Goal: Transaction & Acquisition: Purchase product/service

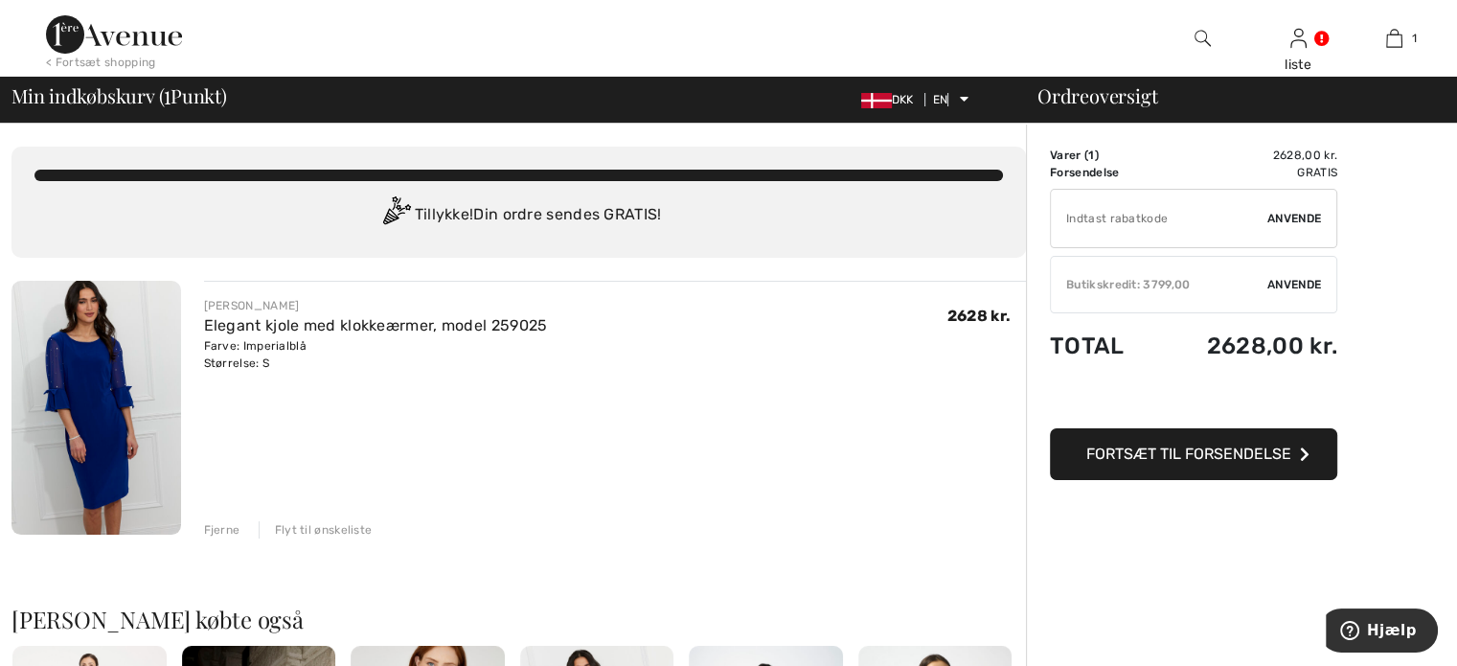
click at [1287, 280] on font "Anvende" at bounding box center [1294, 284] width 54 height 13
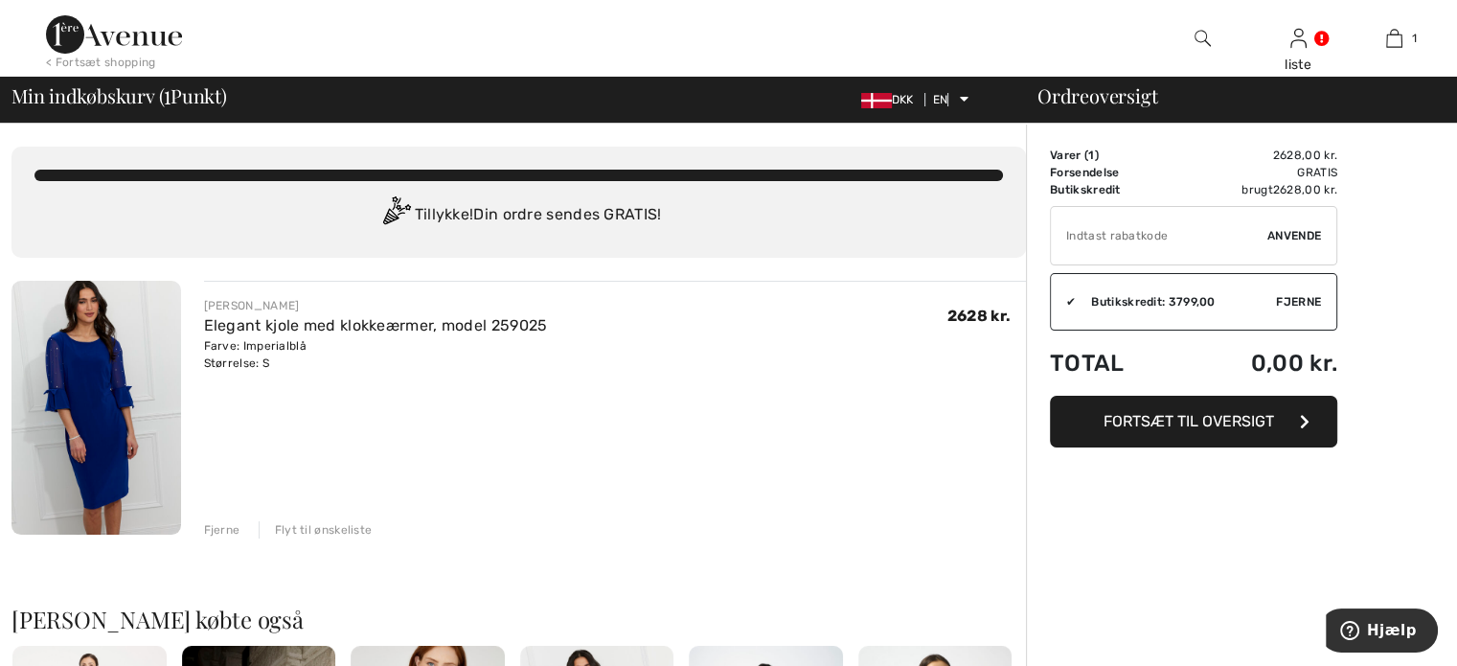
click at [1199, 417] on font "Fortsæt til oversigt" at bounding box center [1188, 421] width 170 height 18
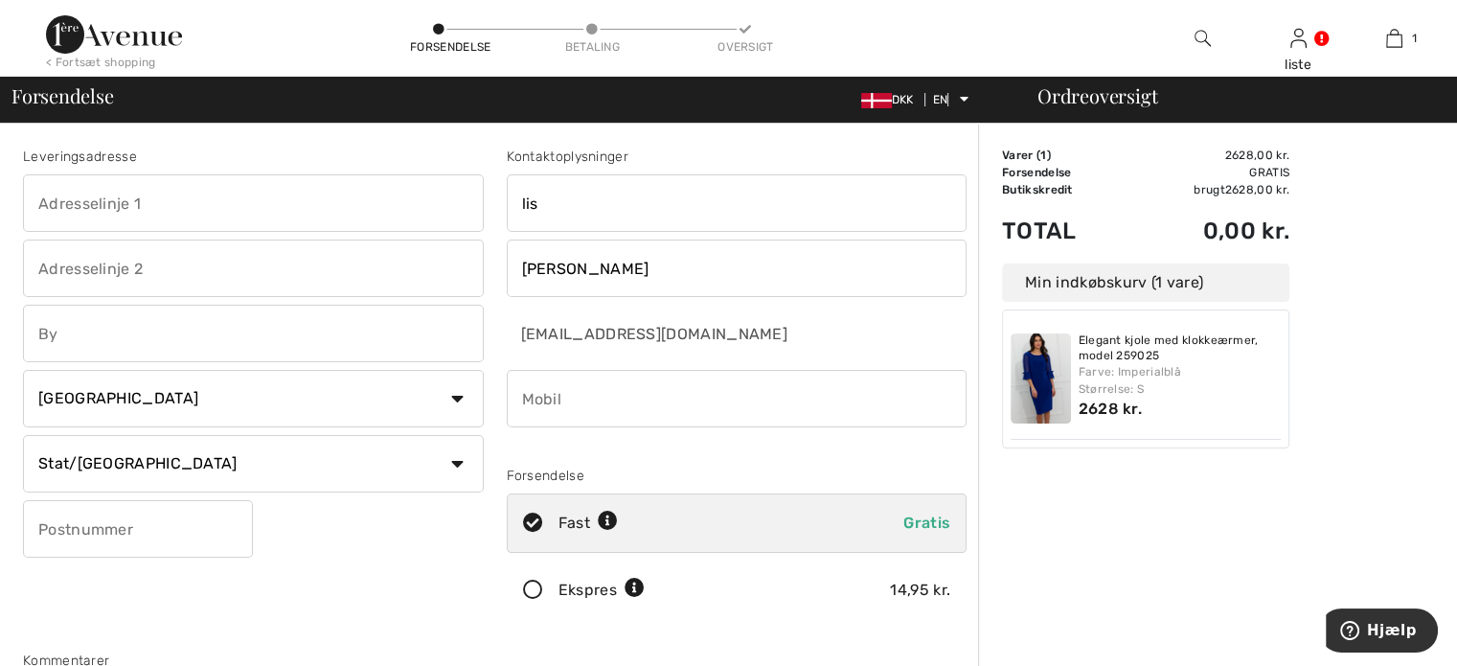
click at [356, 221] on input "text" at bounding box center [253, 202] width 461 height 57
type input "[STREET_ADDRESS]"
type input "Ferritslev"
select select "DK"
type input "5863"
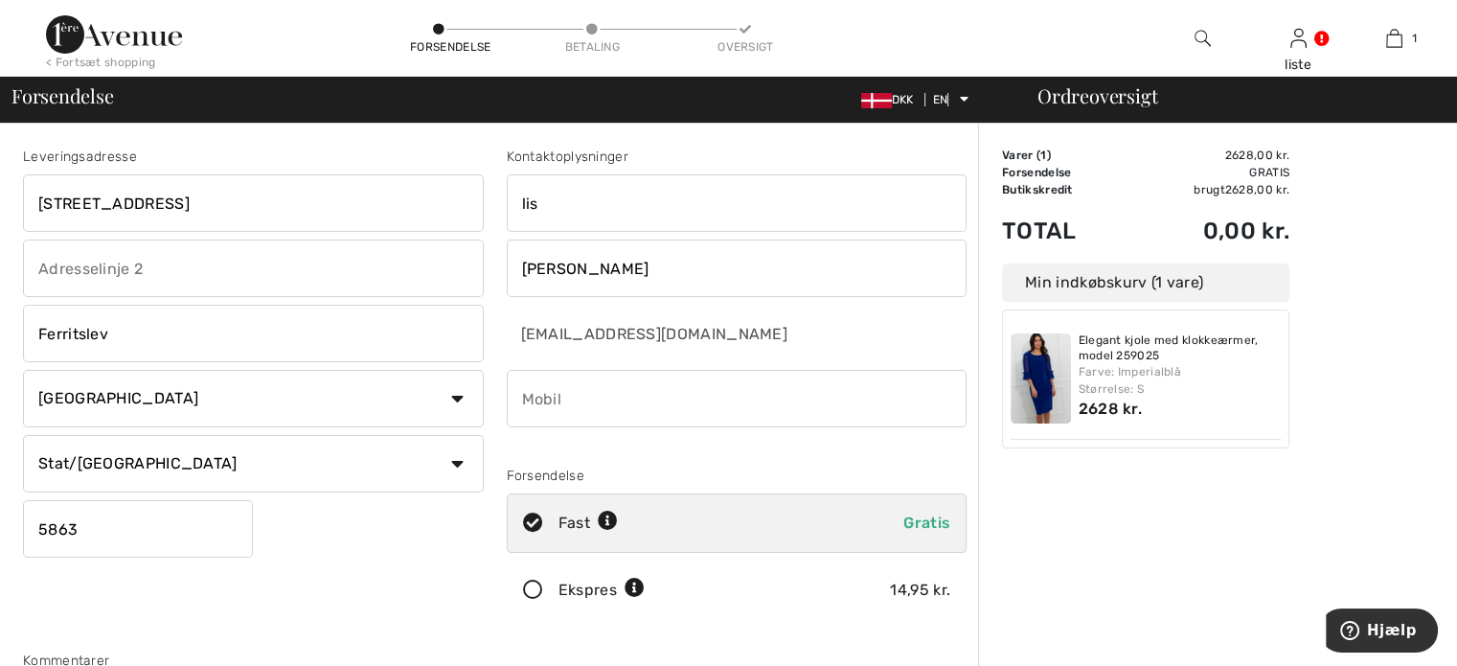
type input "26196181"
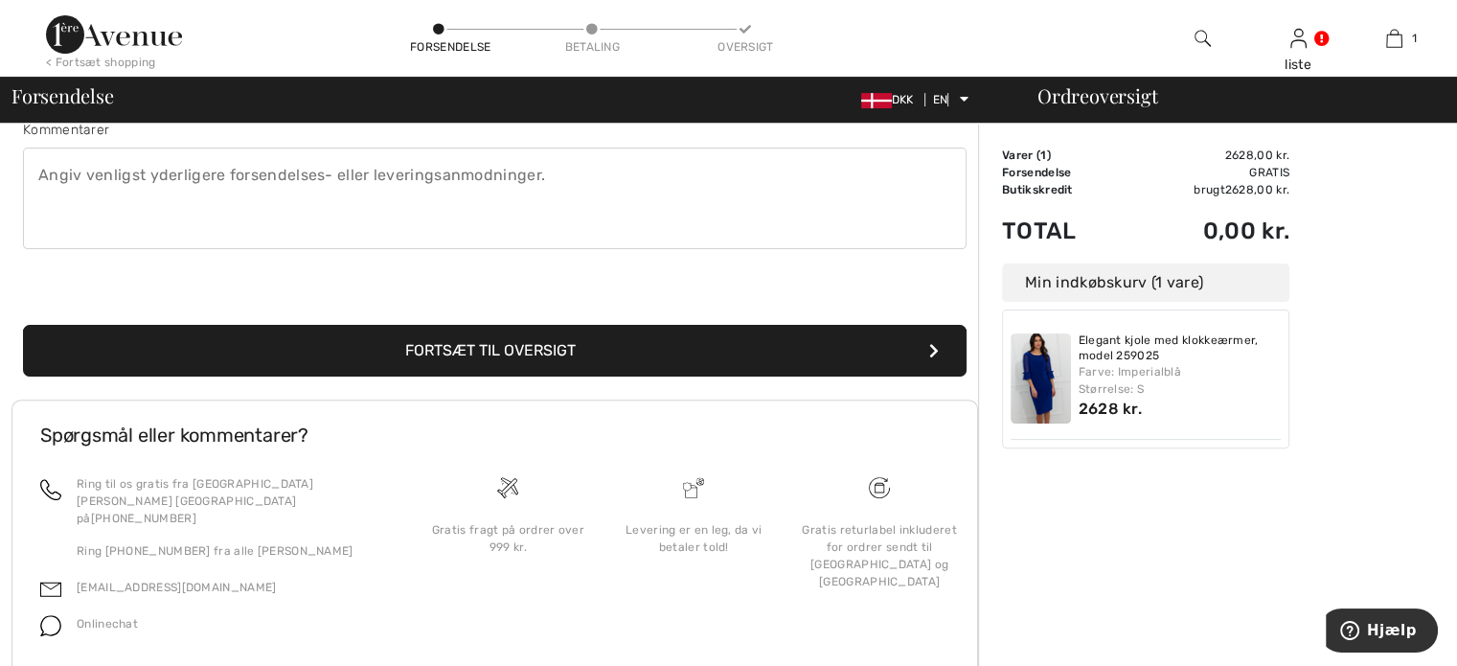
scroll to position [575, 0]
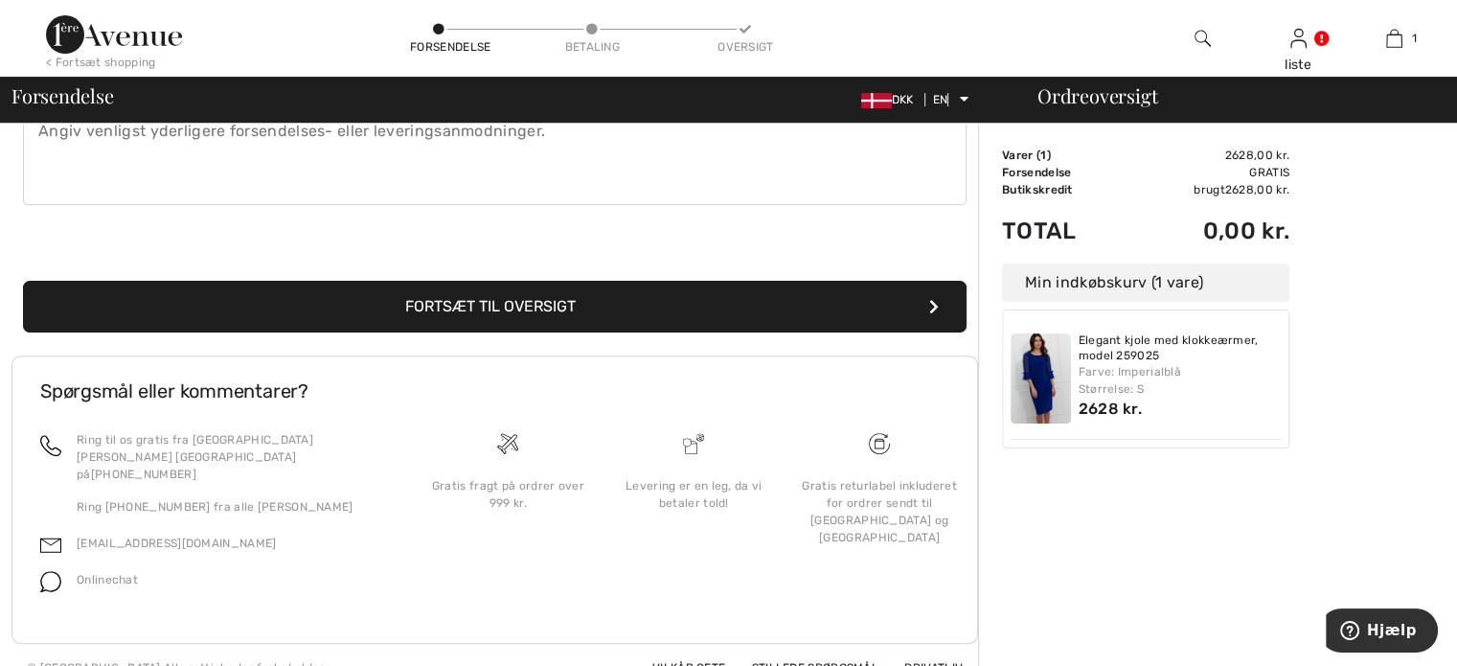
click at [479, 305] on font "Fortsæt til oversigt" at bounding box center [490, 306] width 170 height 18
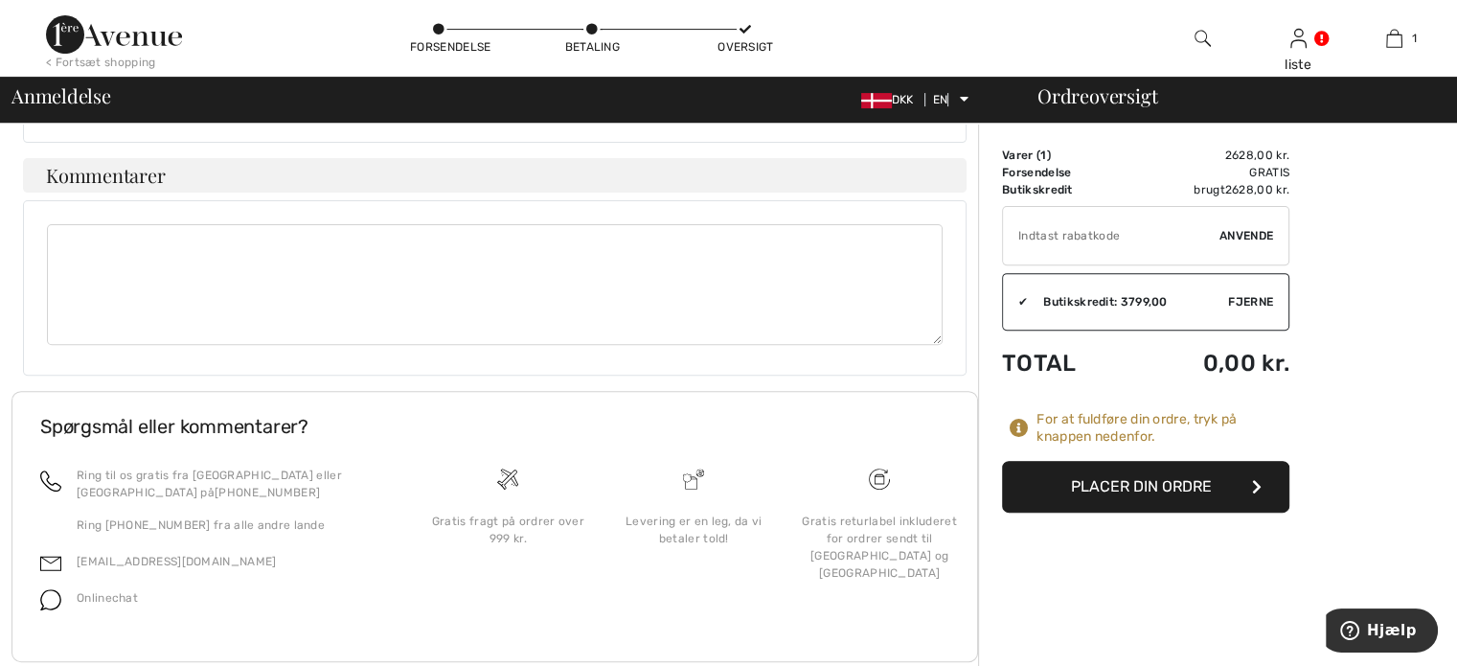
scroll to position [670, 0]
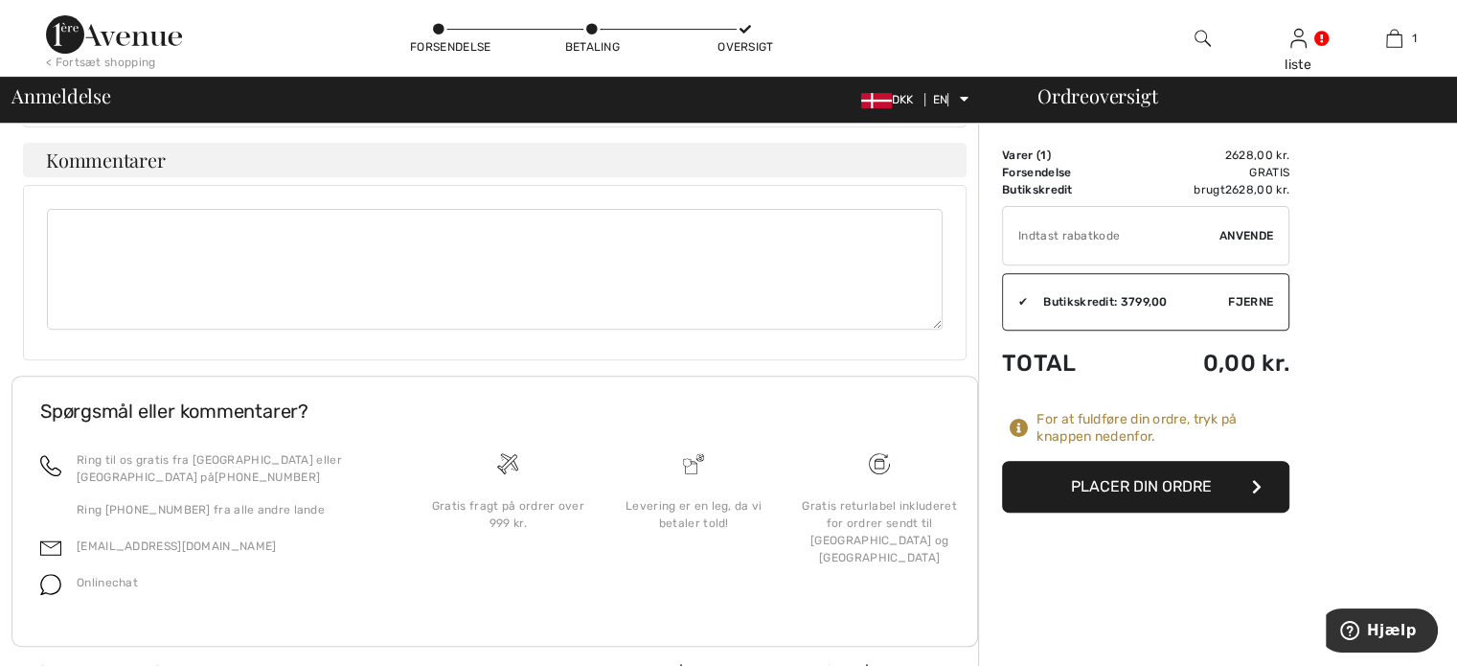
click at [1153, 480] on font "Placer din ordre" at bounding box center [1141, 486] width 141 height 18
